Goal: Check status: Check status

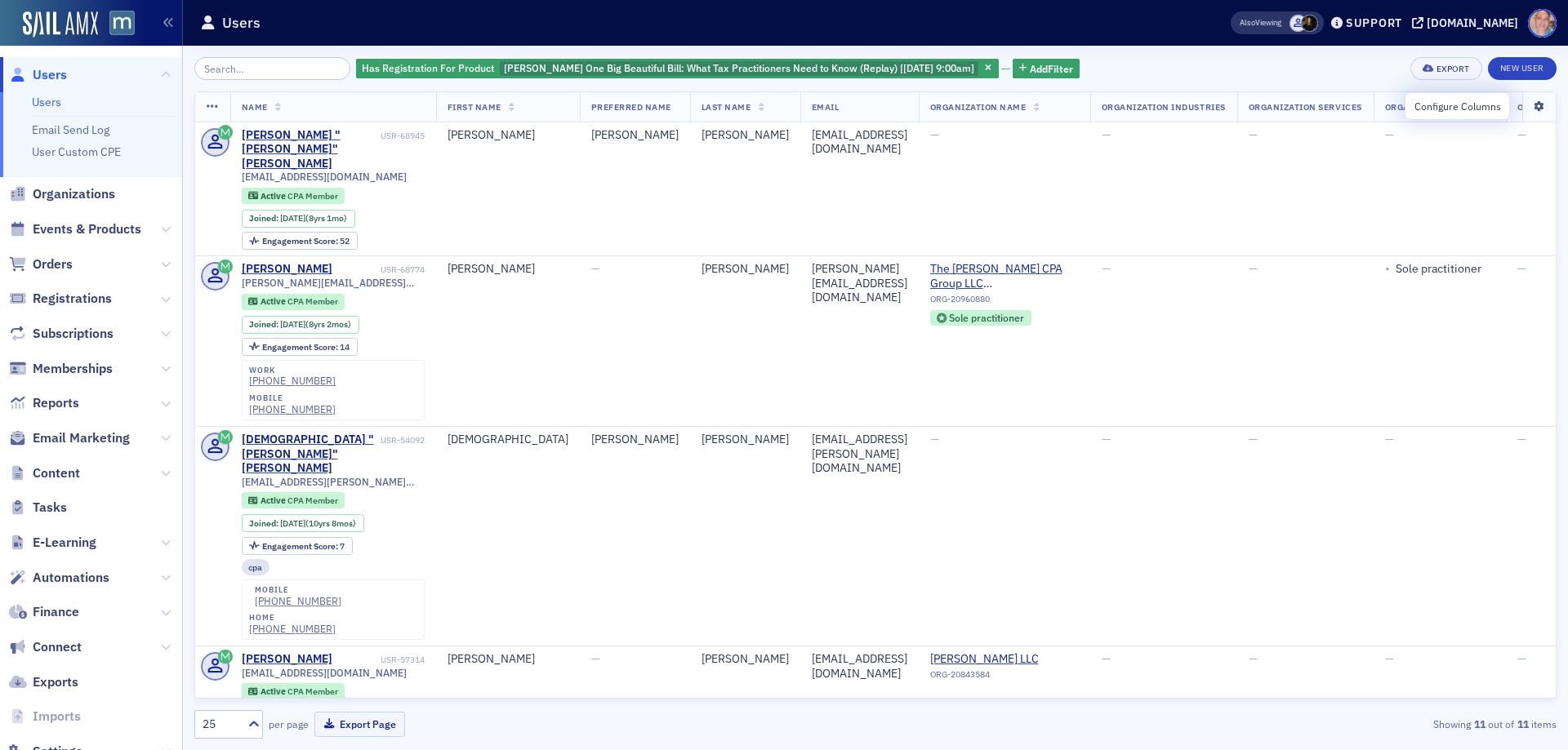
click at [1528, 102] on icon at bounding box center [1538, 107] width 33 height 10
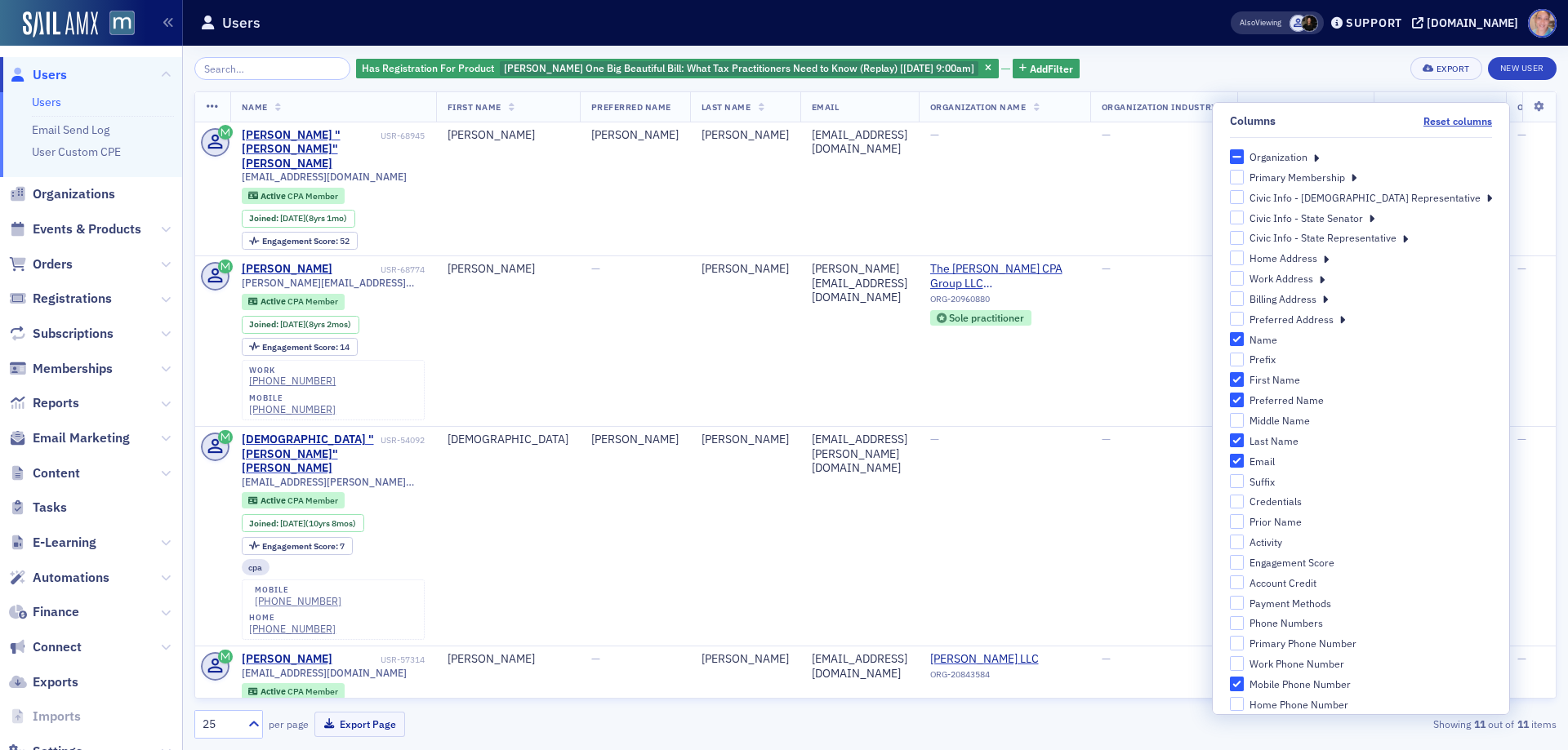
scroll to position [164, 0]
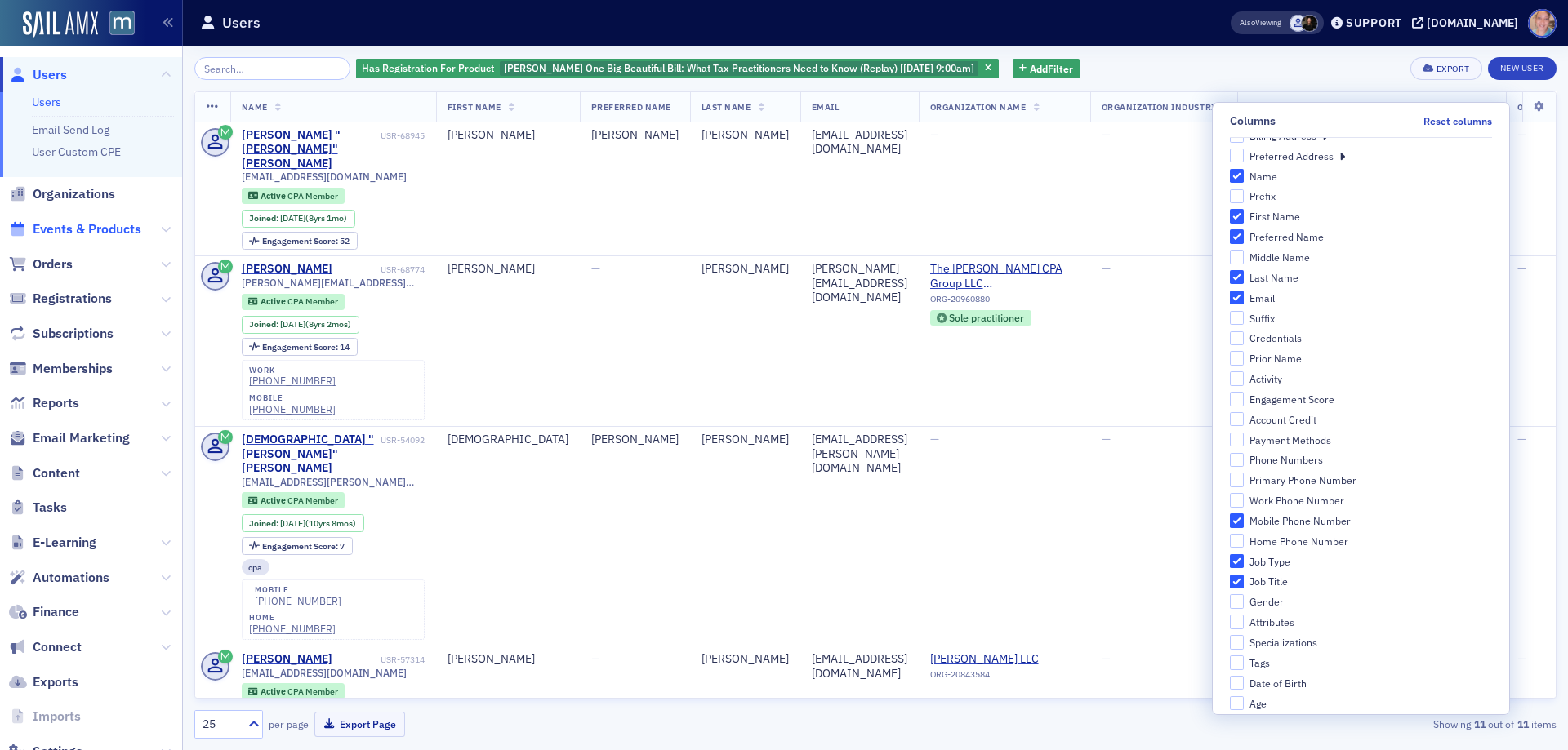
click at [51, 231] on span "Events & Products" at bounding box center [87, 229] width 108 height 18
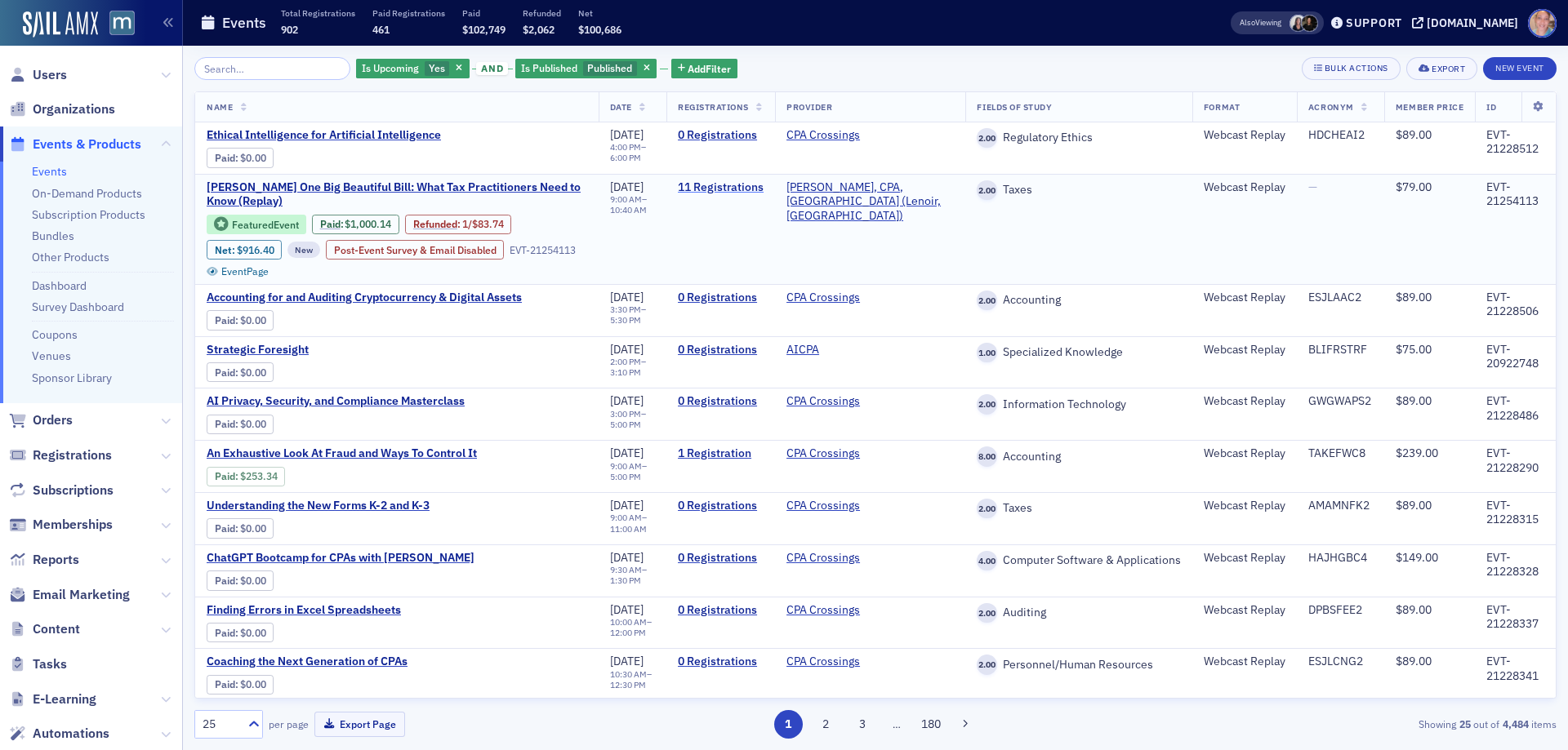
click at [745, 186] on link "11 Registrations" at bounding box center [720, 187] width 86 height 14
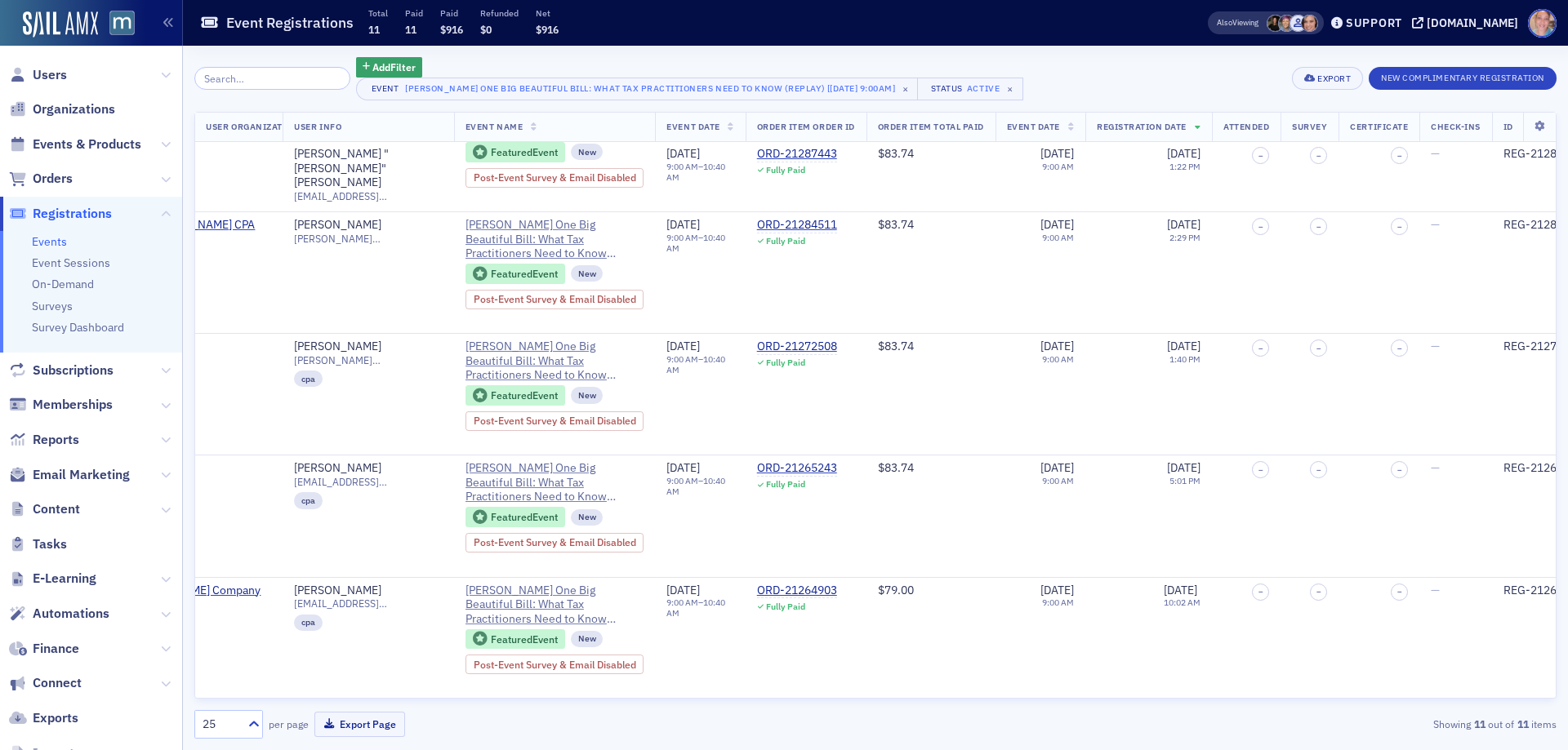
scroll to position [794, 933]
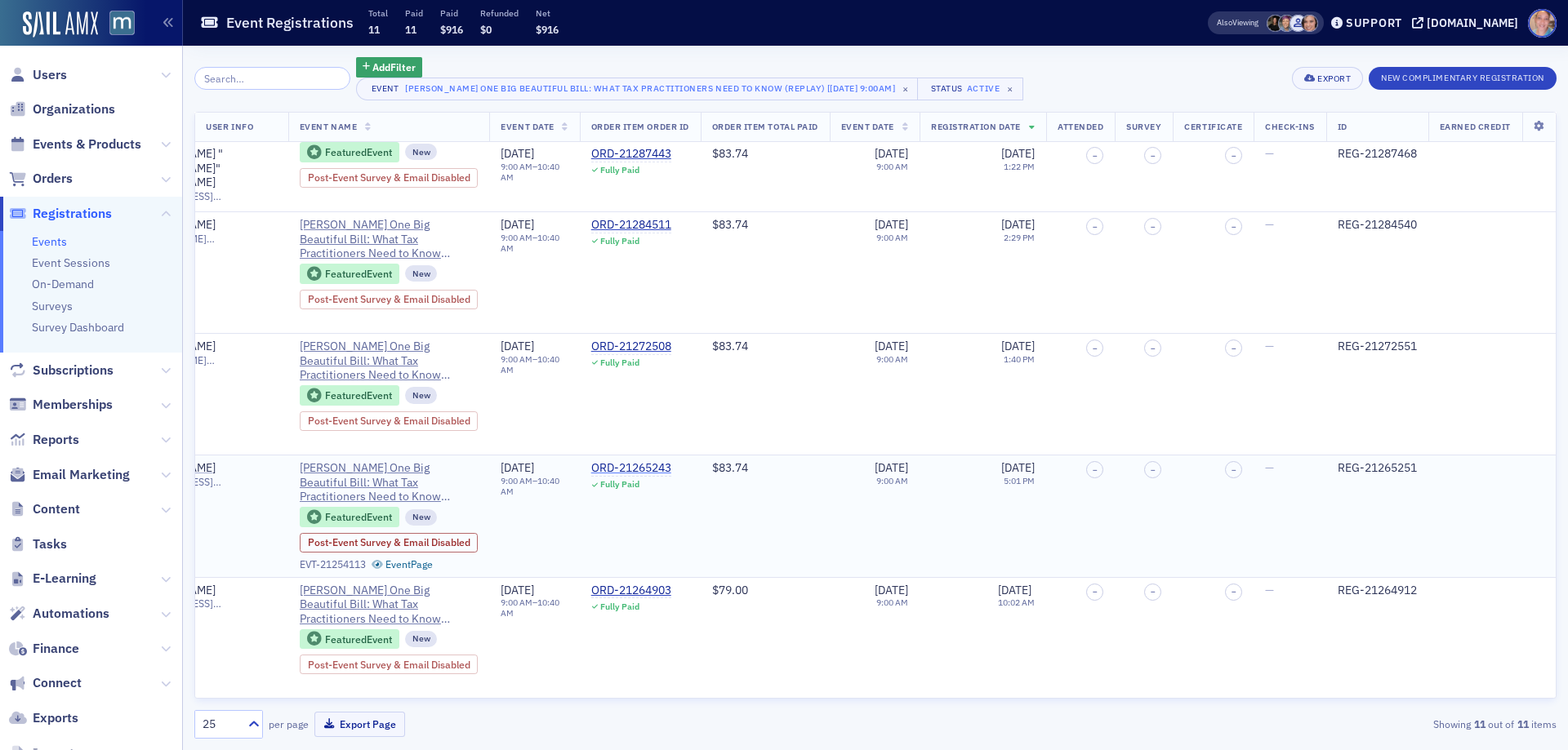
click at [604, 461] on div "ORD-21265243" at bounding box center [631, 468] width 80 height 14
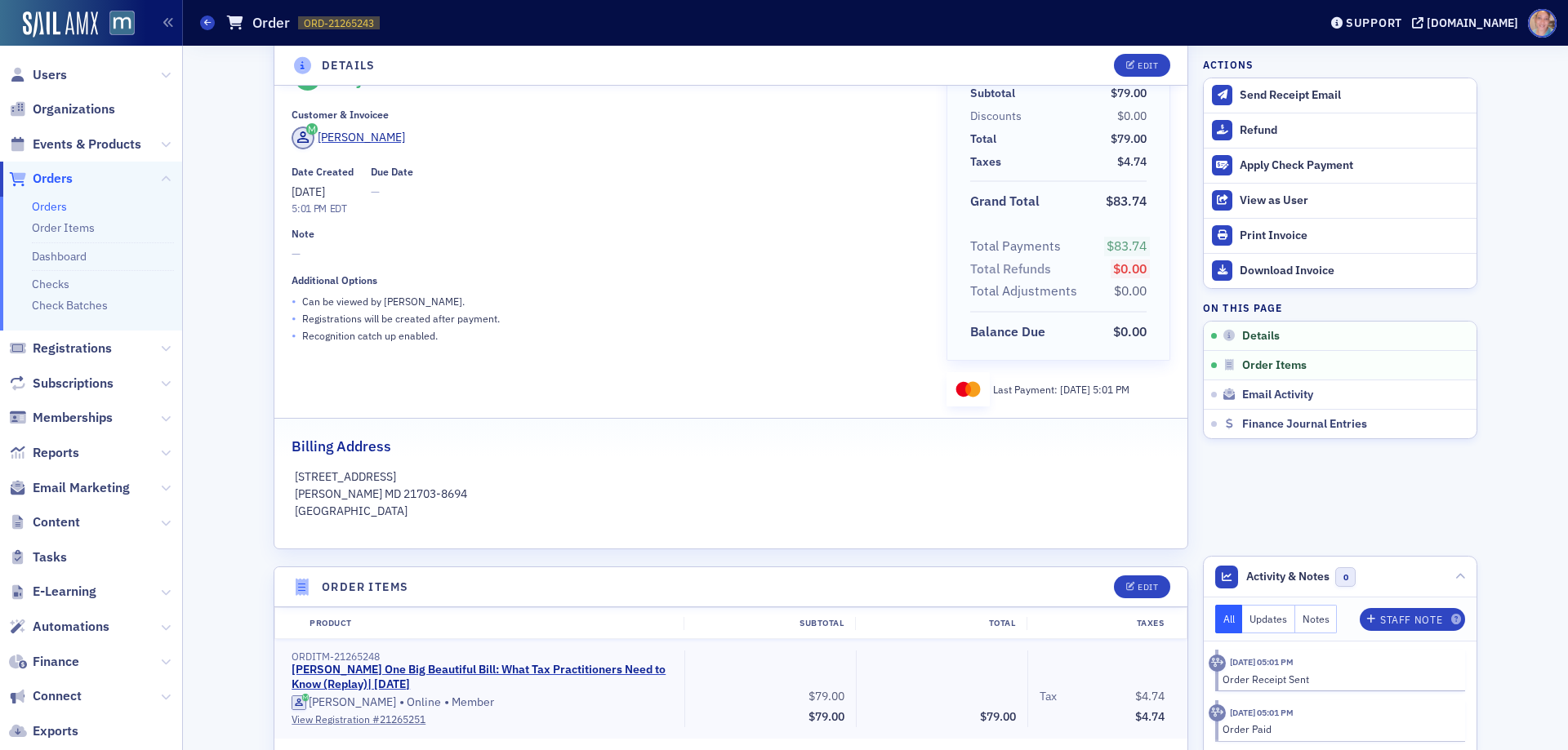
scroll to position [81, 0]
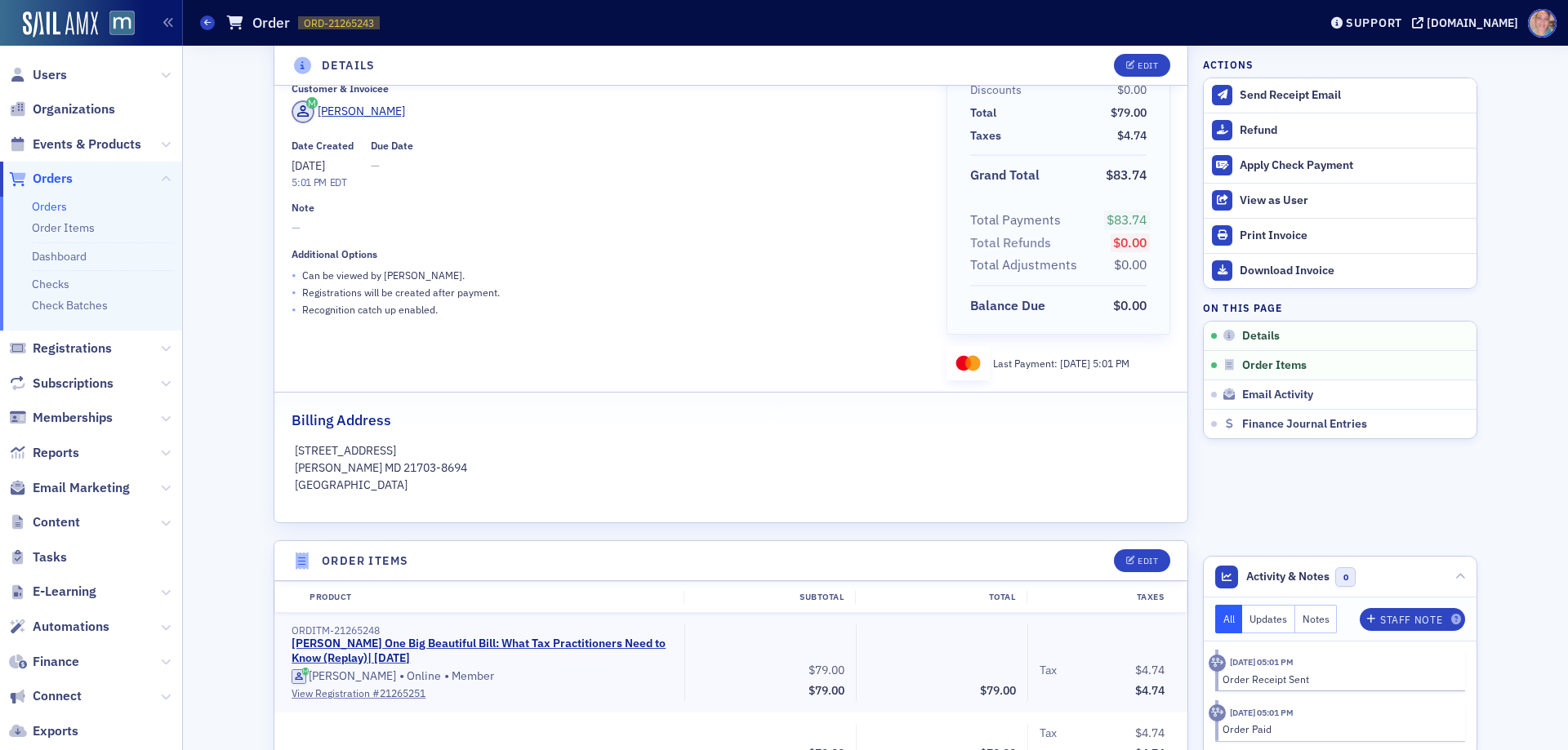
click at [53, 205] on link "Orders" at bounding box center [49, 206] width 35 height 14
